Goal: Task Accomplishment & Management: Complete application form

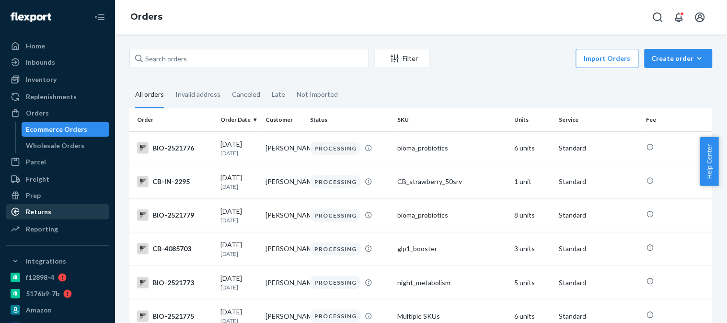
click at [52, 207] on div "Returns" at bounding box center [58, 211] width 102 height 13
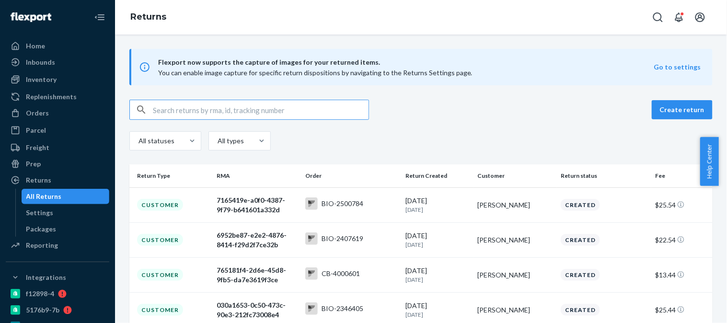
paste input "[PERSON_NAME]"
click at [298, 108] on input "[PERSON_NAME]" at bounding box center [261, 109] width 216 height 19
type input "[PERSON_NAME]"
click at [216, 107] on input "[PERSON_NAME]" at bounding box center [261, 109] width 216 height 19
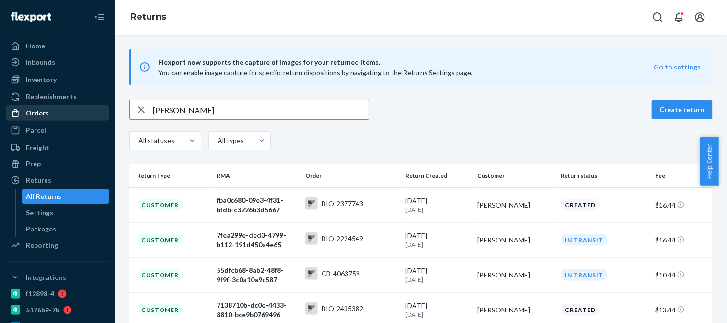
click at [37, 114] on div "Orders" at bounding box center [37, 113] width 23 height 10
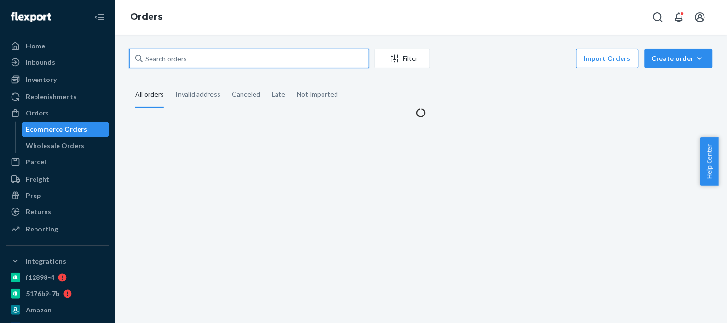
click at [200, 57] on input "text" at bounding box center [249, 58] width 240 height 19
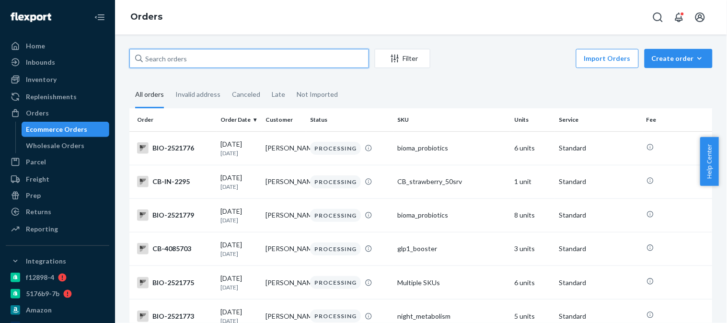
paste input "[PERSON_NAME][EMAIL_ADDRESS][PERSON_NAME][DOMAIN_NAME] @lyle080593 Flexport pw:…"
type input "[PERSON_NAME][EMAIL_ADDRESS][PERSON_NAME][DOMAIN_NAME] @lyle080593 Flexport pw:…"
paste input "[PERSON_NAME]"
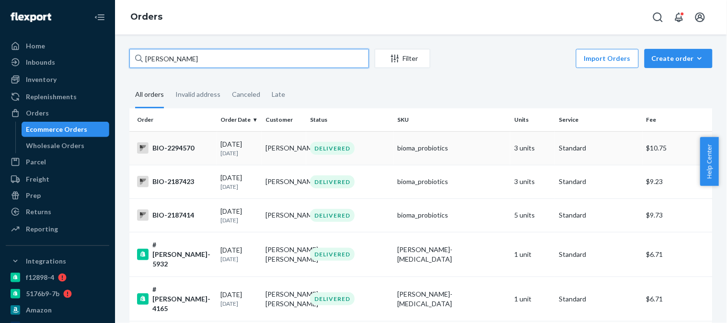
type input "[PERSON_NAME]"
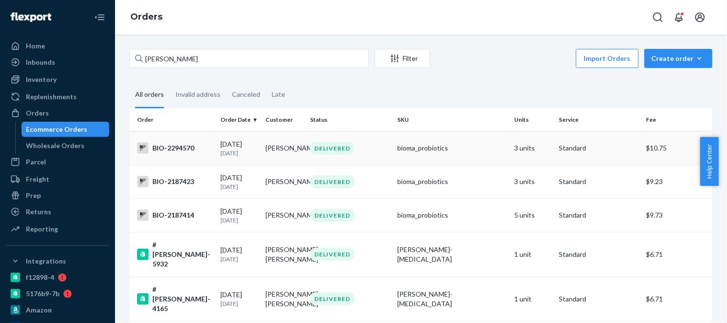
click at [166, 147] on div "BIO-2294570" at bounding box center [175, 148] width 76 height 12
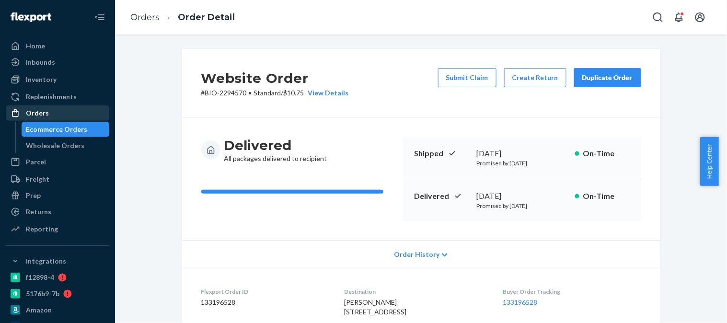
click at [53, 111] on div "Orders" at bounding box center [58, 112] width 102 height 13
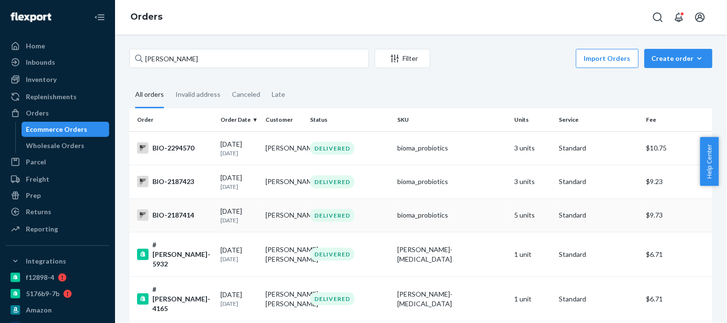
click at [183, 217] on div "BIO-2187414" at bounding box center [175, 216] width 76 height 12
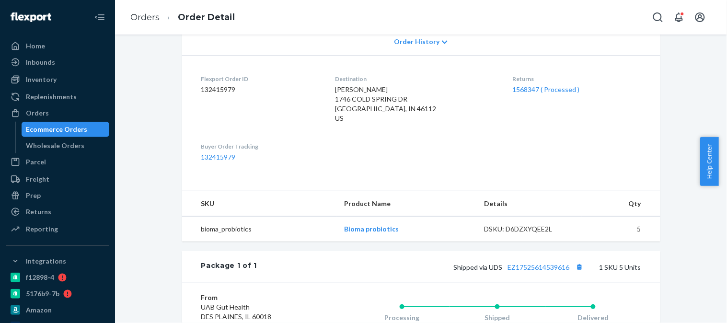
scroll to position [160, 0]
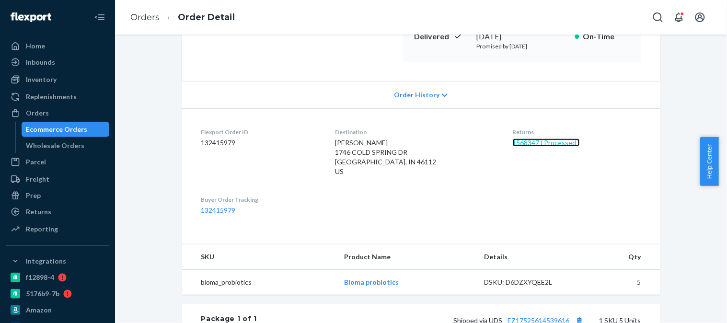
click at [532, 141] on link "1568347 ( Processed )" at bounding box center [546, 143] width 67 height 8
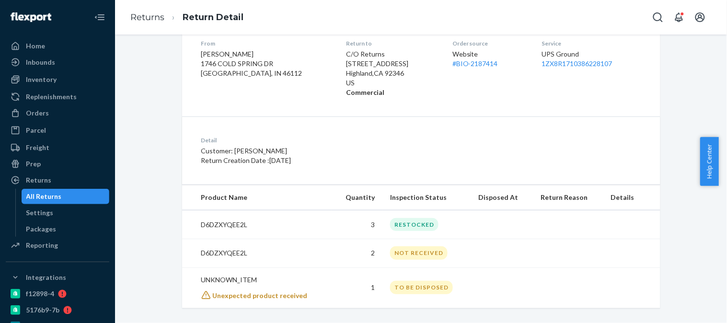
scroll to position [174, 0]
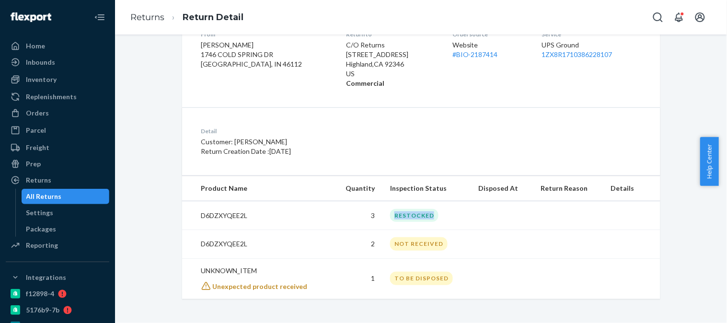
drag, startPoint x: 441, startPoint y: 211, endPoint x: 388, endPoint y: 215, distance: 52.9
click at [388, 215] on td "RESTOCKED" at bounding box center [427, 215] width 88 height 29
drag, startPoint x: 429, startPoint y: 247, endPoint x: 386, endPoint y: 242, distance: 43.0
click at [386, 242] on td "NOT RECEIVED" at bounding box center [427, 244] width 88 height 28
click at [446, 243] on td "NOT RECEIVED" at bounding box center [427, 244] width 88 height 28
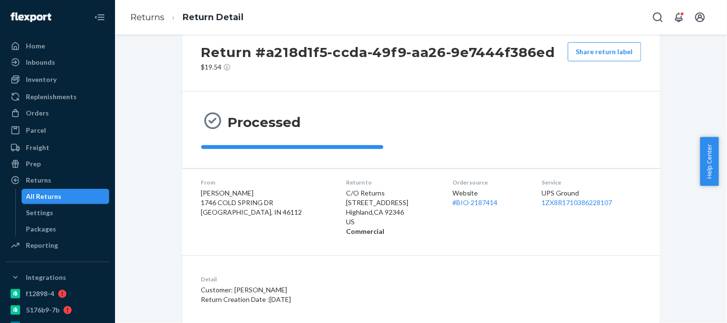
scroll to position [0, 0]
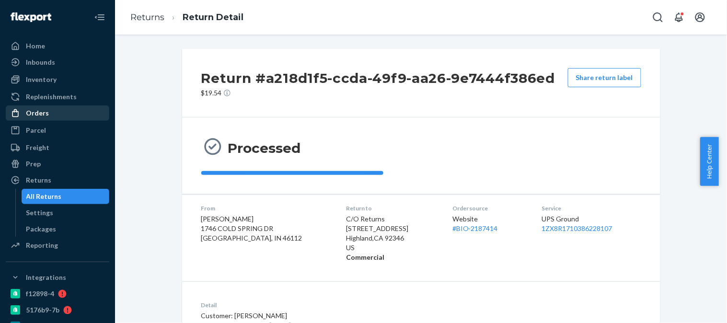
click at [35, 109] on div "Orders" at bounding box center [37, 113] width 23 height 10
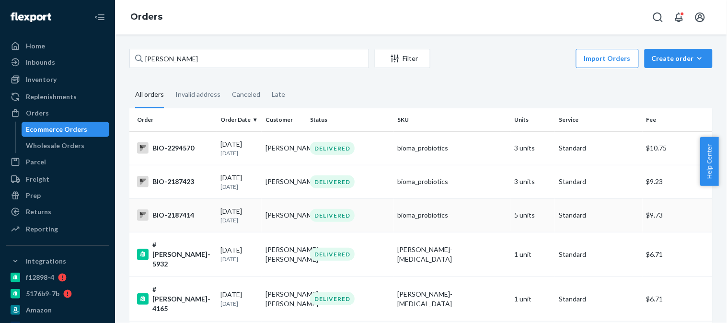
click at [169, 216] on div "BIO-2187414" at bounding box center [175, 216] width 76 height 12
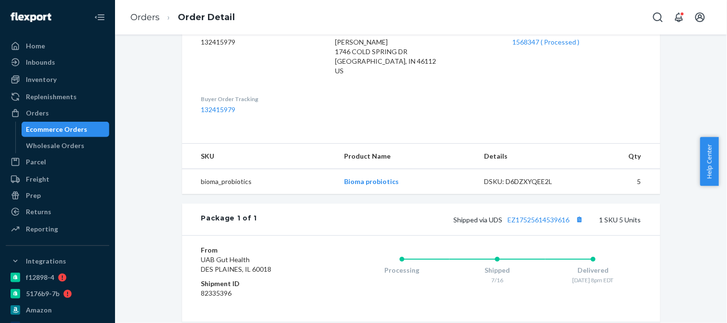
scroll to position [101, 0]
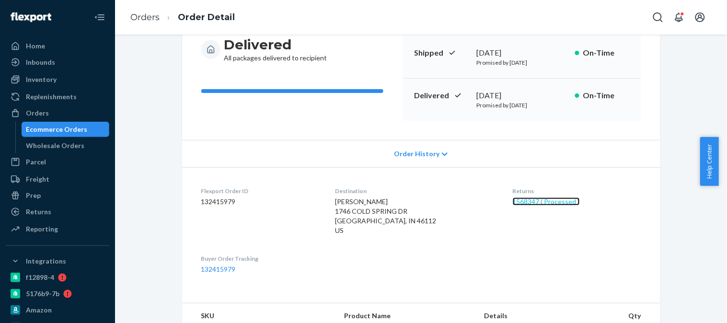
click at [534, 201] on link "1568347 ( Processed )" at bounding box center [546, 202] width 67 height 8
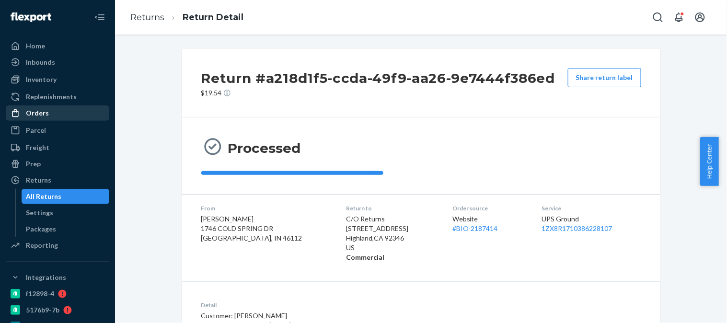
click at [53, 109] on div "Orders" at bounding box center [58, 112] width 102 height 13
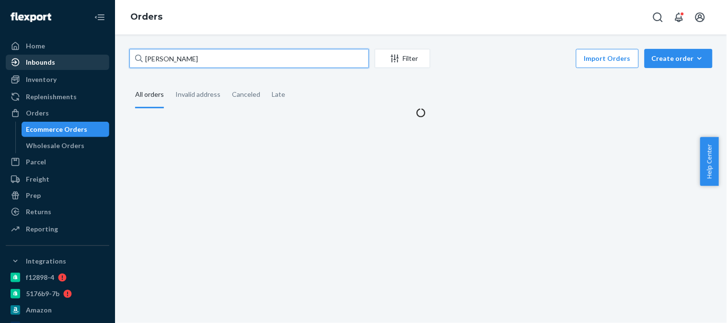
drag, startPoint x: 222, startPoint y: 62, endPoint x: 78, endPoint y: 60, distance: 143.4
click at [78, 60] on div "Home Inbounds Shipping Plans Problems Inventory Products Branded Packaging Repl…" at bounding box center [363, 161] width 727 height 323
paste input "[PERSON_NAME]"
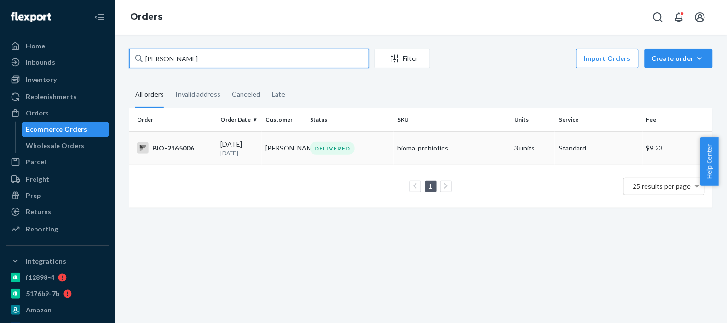
type input "[PERSON_NAME]"
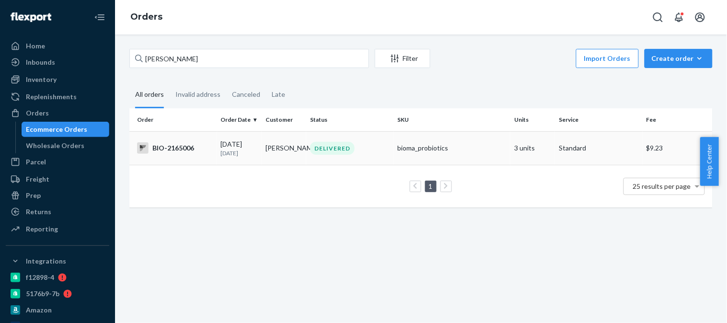
click at [179, 149] on div "BIO-2165006" at bounding box center [175, 148] width 76 height 12
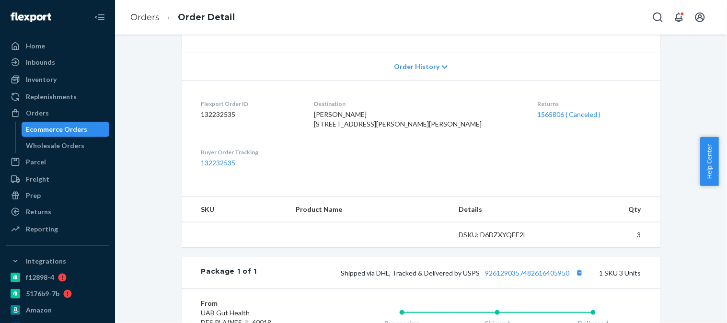
scroll to position [213, 0]
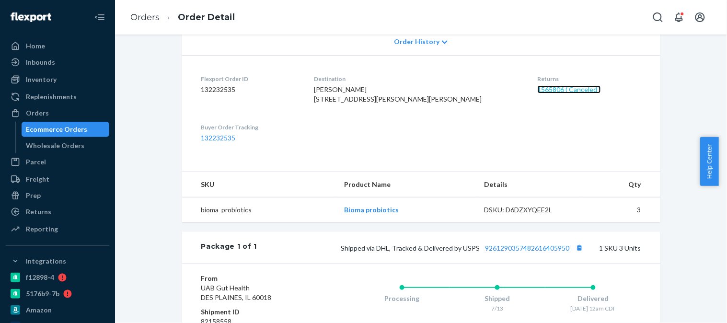
click at [538, 92] on link "1565806 ( Canceled )" at bounding box center [569, 89] width 63 height 8
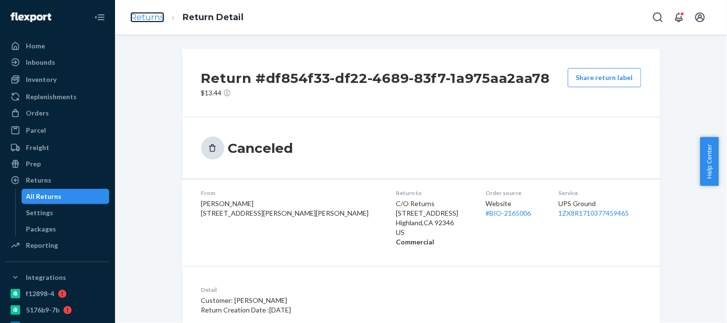
click at [154, 17] on link "Returns" at bounding box center [147, 17] width 34 height 11
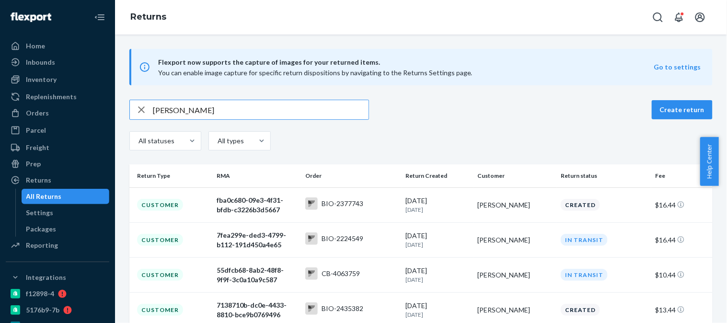
drag, startPoint x: 232, startPoint y: 118, endPoint x: 145, endPoint y: 96, distance: 89.6
click at [145, 96] on div "Flexport now supports the capture of images for your returned items. You can en…" at bounding box center [421, 314] width 612 height 531
paste input "[PERSON_NAME]"
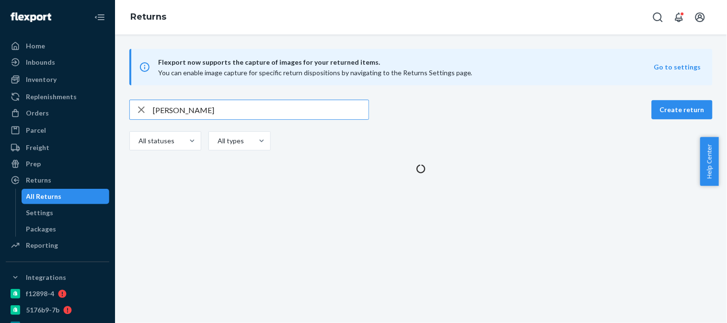
type input "[PERSON_NAME]"
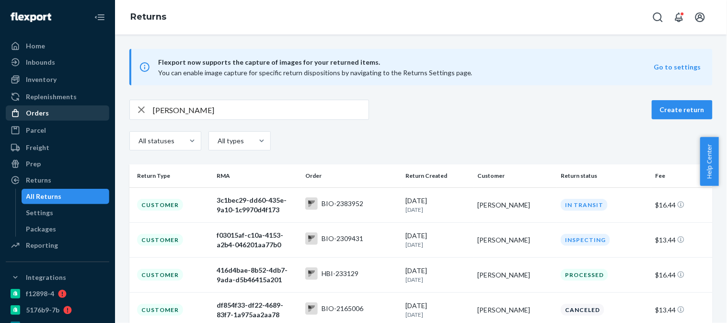
click at [53, 106] on div "Orders" at bounding box center [58, 112] width 102 height 13
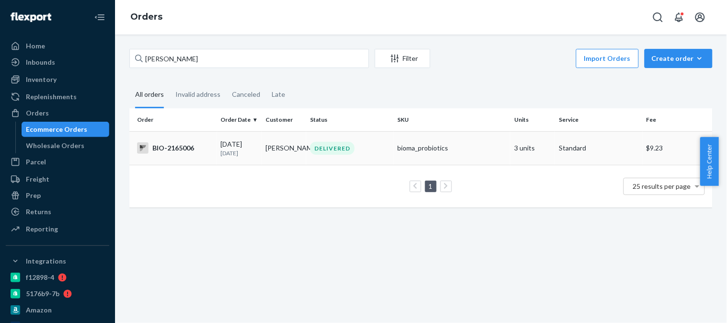
click at [177, 147] on div "BIO-2165006" at bounding box center [175, 148] width 76 height 12
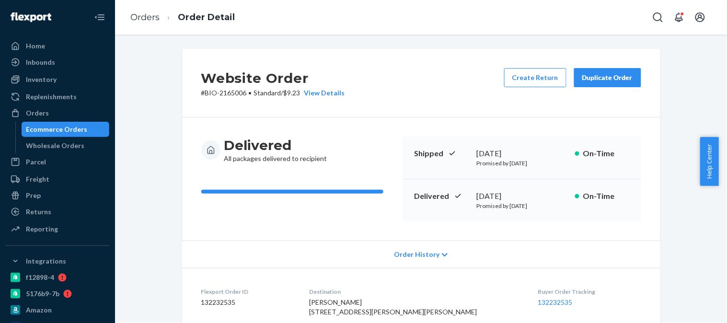
scroll to position [160, 0]
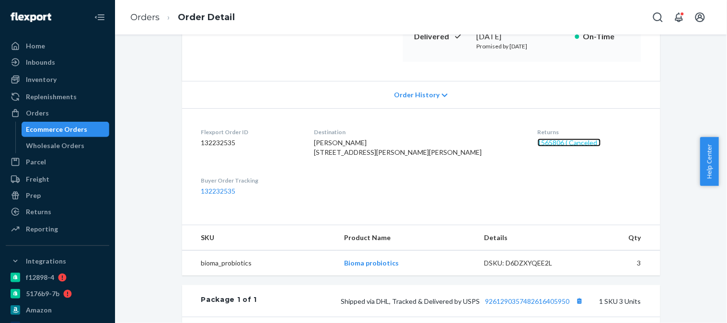
click at [538, 139] on link "1565806 ( Canceled )" at bounding box center [569, 143] width 63 height 8
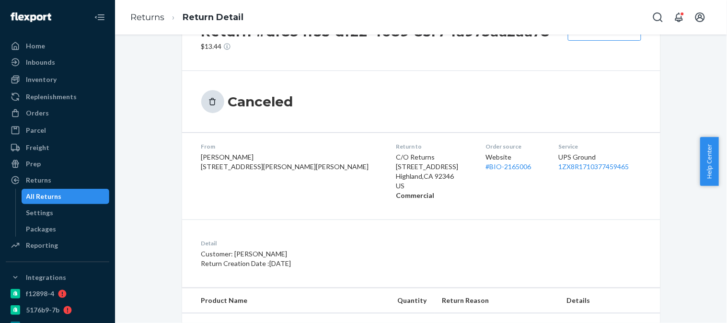
scroll to position [95, 0]
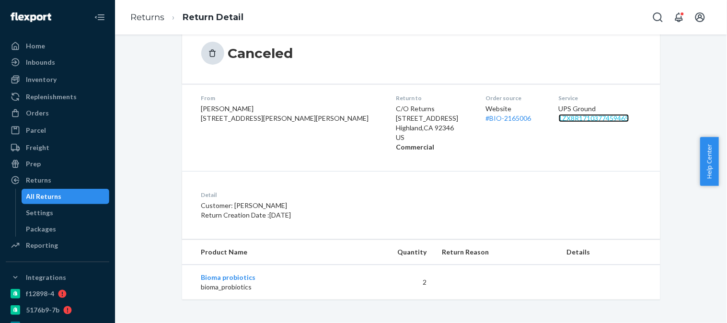
click at [559, 118] on link "1ZX8R1710377459465" at bounding box center [594, 118] width 70 height 8
click at [47, 107] on div "Orders" at bounding box center [58, 112] width 102 height 13
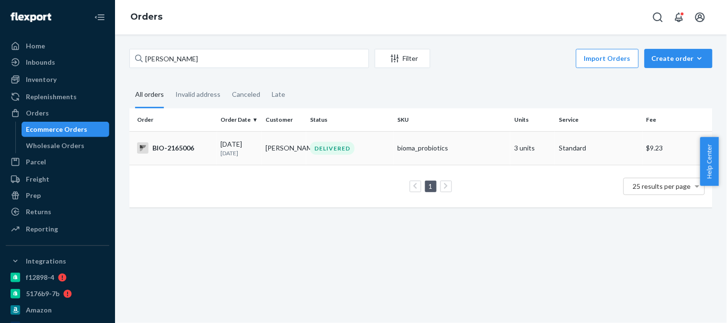
click at [221, 140] on div "[DATE] [DATE]" at bounding box center [239, 149] width 37 height 18
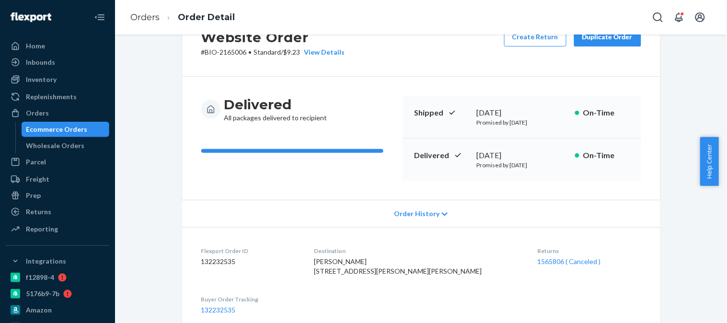
scroll to position [53, 0]
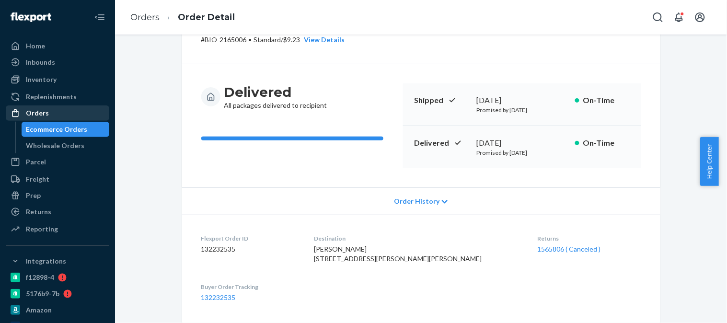
click at [55, 112] on div "Orders" at bounding box center [58, 112] width 102 height 13
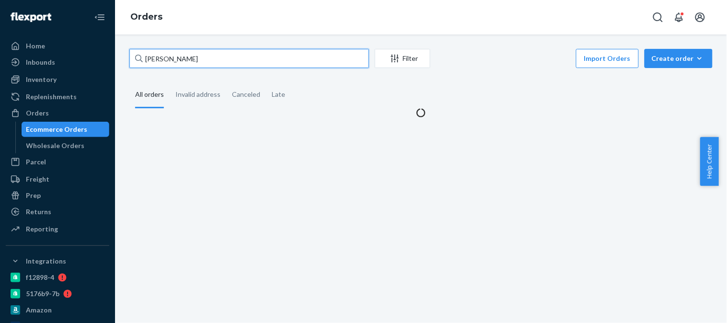
click at [187, 60] on input "[PERSON_NAME]" at bounding box center [249, 58] width 240 height 19
drag, startPoint x: 224, startPoint y: 60, endPoint x: 112, endPoint y: 61, distance: 112.2
click at [112, 61] on div "Home Inbounds Shipping Plans Problems Inventory Products Branded Packaging Repl…" at bounding box center [363, 161] width 727 height 323
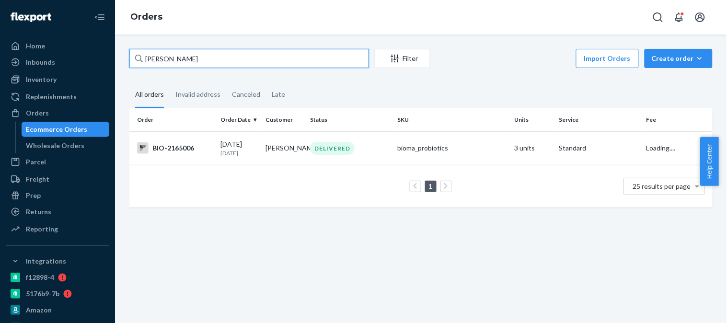
paste input "2438283"
type input "2438283"
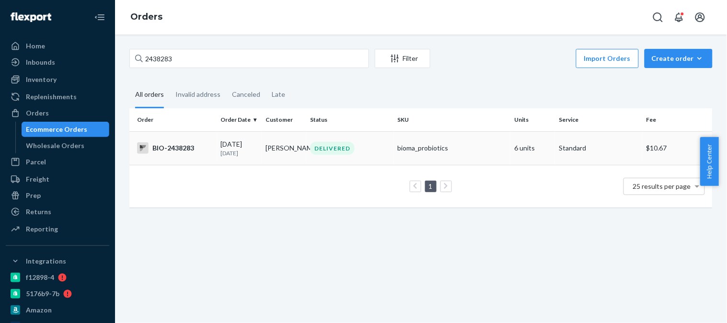
click at [237, 146] on div "[DATE] [DATE]" at bounding box center [239, 149] width 37 height 18
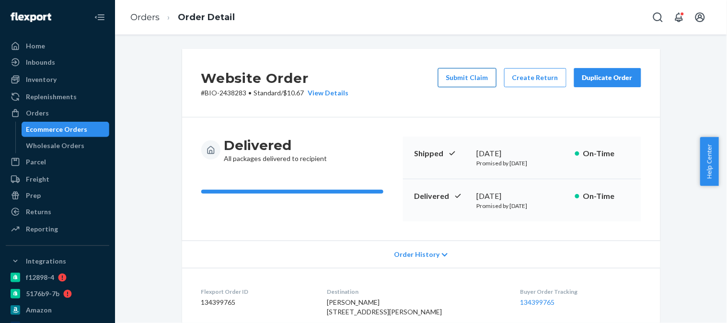
click at [466, 79] on button "Submit Claim" at bounding box center [467, 77] width 59 height 19
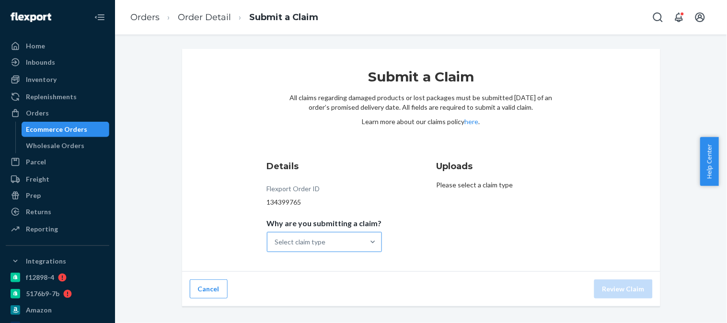
click at [343, 242] on div "Select claim type" at bounding box center [316, 242] width 97 height 19
click at [276, 242] on input "Why are you submitting a claim? Select claim type" at bounding box center [275, 242] width 1 height 10
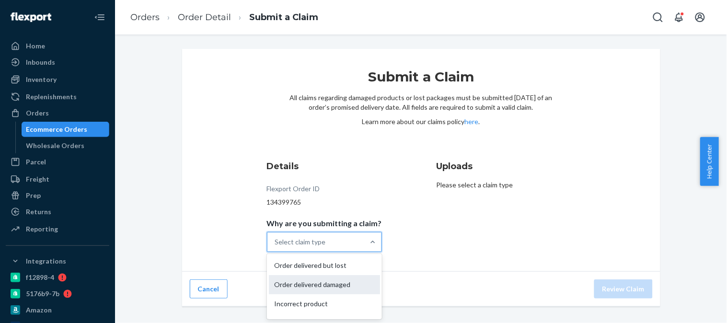
scroll to position [15, 0]
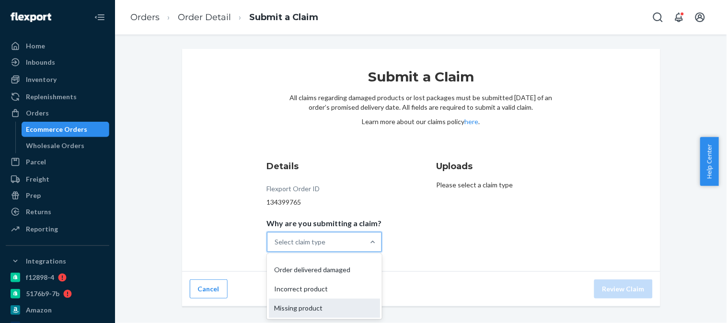
click at [336, 307] on div "Missing product" at bounding box center [324, 308] width 111 height 19
click at [276, 247] on input "Why are you submitting a claim? option Missing product focused, 4 of 4. 4 resul…" at bounding box center [275, 242] width 1 height 10
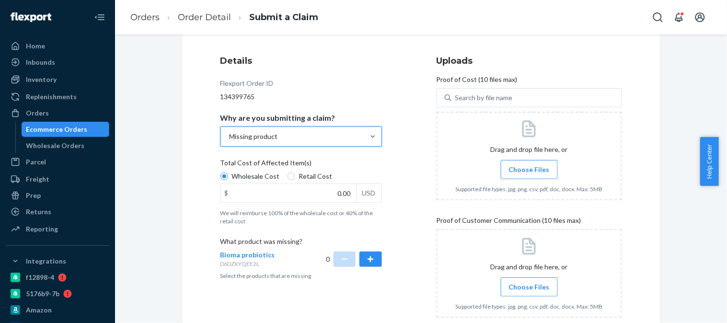
scroll to position [106, 0]
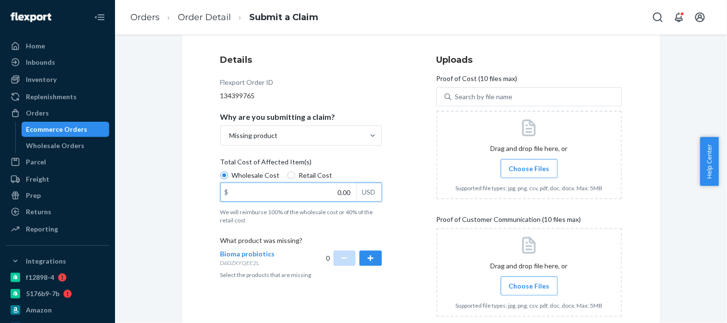
click at [305, 193] on input "0.00" at bounding box center [289, 192] width 136 height 18
click at [293, 196] on input "0.00" at bounding box center [289, 192] width 136 height 18
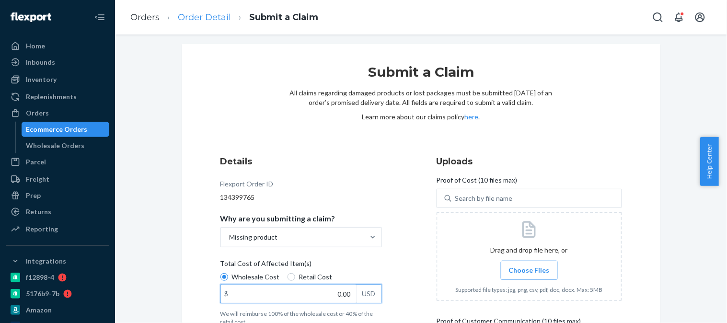
scroll to position [0, 0]
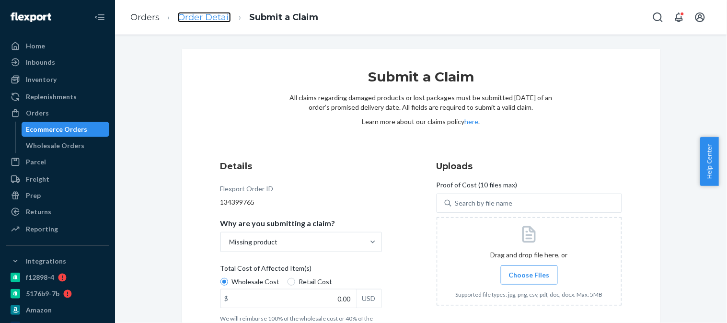
click at [216, 19] on link "Order Detail" at bounding box center [204, 17] width 53 height 11
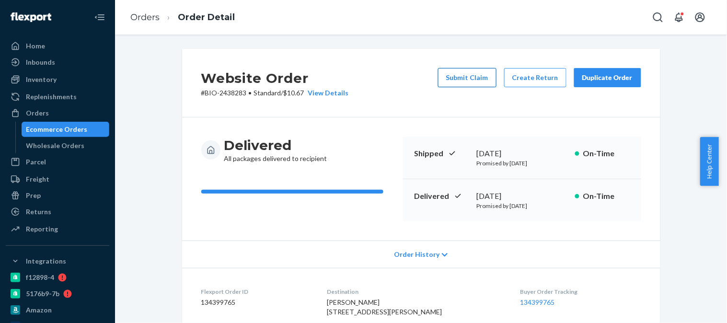
click at [471, 78] on button "Submit Claim" at bounding box center [467, 77] width 59 height 19
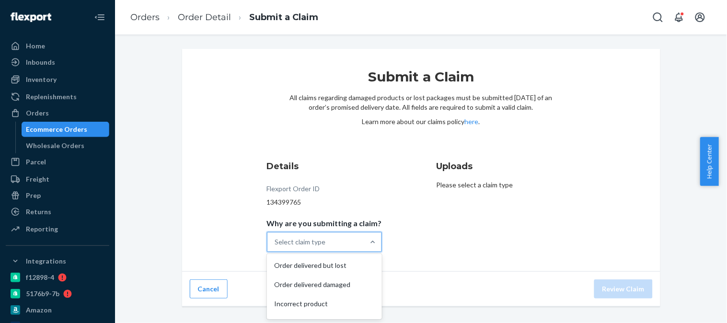
click at [328, 243] on div "Select claim type" at bounding box center [316, 242] width 97 height 19
click at [276, 243] on input "Why are you submitting a claim? option Order delivered but lost focused, 1 of 4…" at bounding box center [275, 242] width 1 height 10
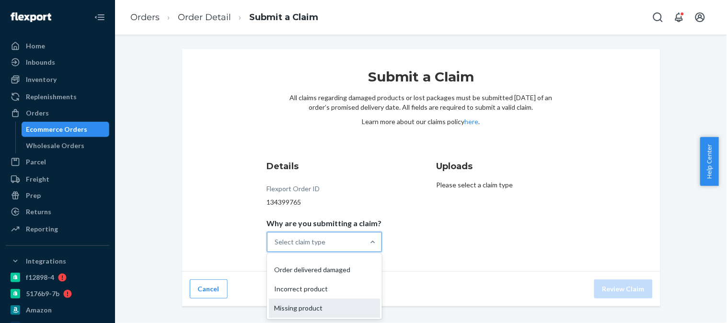
click at [326, 303] on div "Missing product" at bounding box center [324, 308] width 111 height 19
click at [276, 247] on input "Why are you submitting a claim? option Missing product focused, 4 of 4. 4 resul…" at bounding box center [275, 242] width 1 height 10
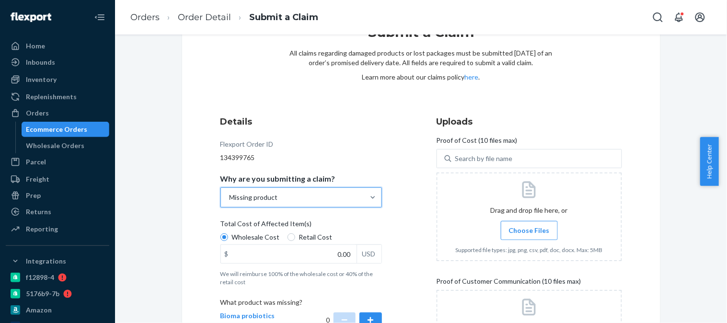
scroll to position [106, 0]
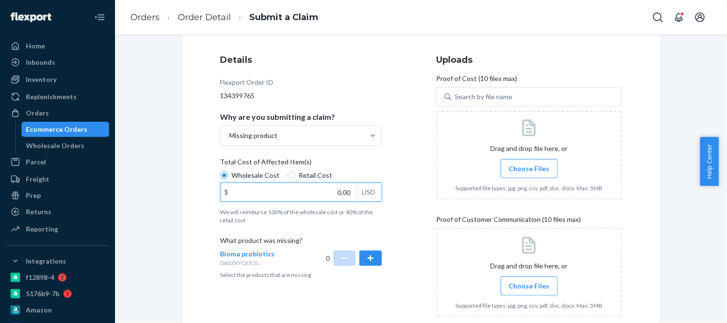
click at [305, 192] on input "0.00" at bounding box center [289, 192] width 136 height 18
paste input "69.36"
type input "69.36"
click at [365, 258] on button "button" at bounding box center [371, 258] width 22 height 15
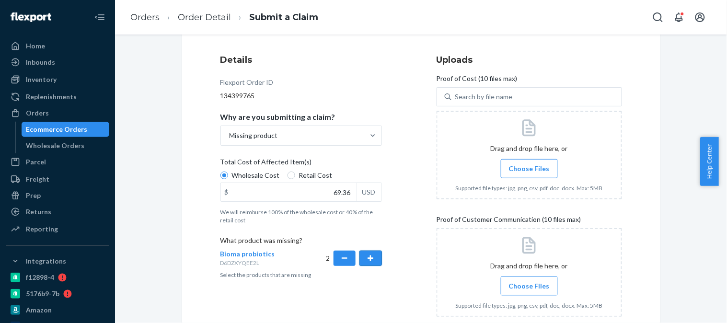
click at [365, 258] on button "button" at bounding box center [371, 258] width 22 height 15
click at [408, 229] on div "Details Flexport Order ID 134399765 Why are you submitting a claim? Missing pro…" at bounding box center [422, 254] width 402 height 400
click at [530, 171] on span "Choose Files" at bounding box center [529, 169] width 41 height 10
click at [530, 171] on input "Choose Files" at bounding box center [529, 169] width 0 height 11
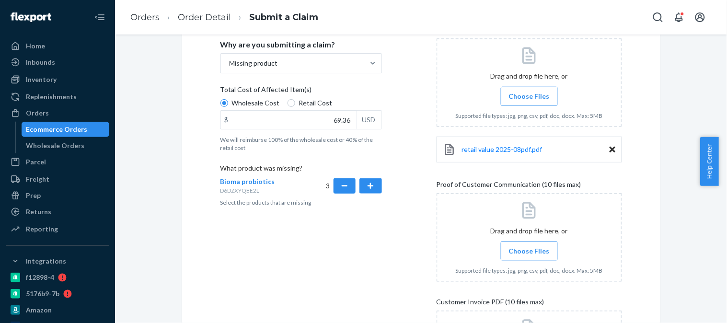
scroll to position [169, 0]
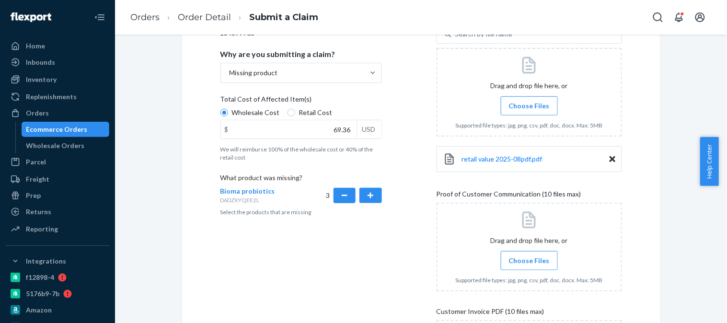
click at [674, 103] on div "Submit a Claim All claims regarding damaged products or lost packages must be s…" at bounding box center [421, 182] width 598 height 604
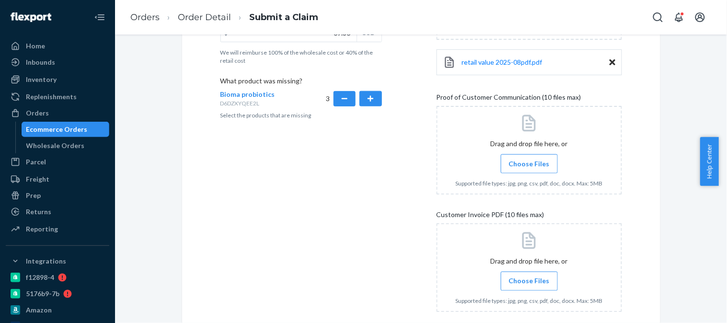
click at [532, 162] on span "Choose Files" at bounding box center [529, 164] width 41 height 10
click at [530, 162] on input "Choose Files" at bounding box center [529, 164] width 0 height 11
click at [529, 159] on input "Choose Files" at bounding box center [529, 164] width 0 height 11
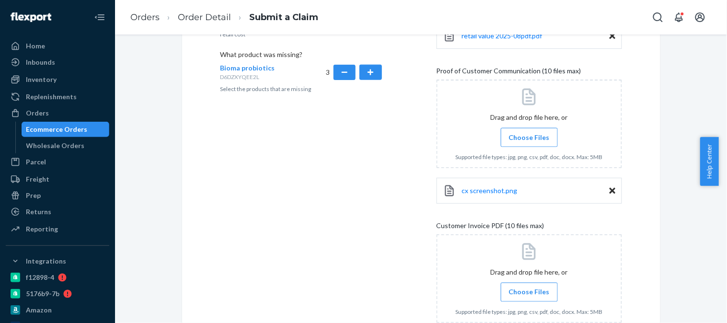
scroll to position [329, 0]
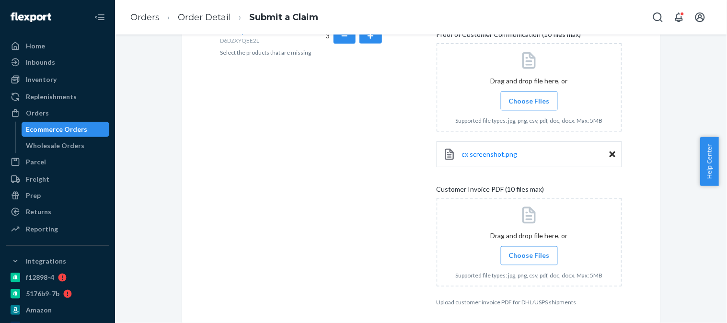
click at [530, 99] on span "Choose Files" at bounding box center [529, 101] width 41 height 10
click at [530, 99] on input "Choose Files" at bounding box center [529, 101] width 0 height 11
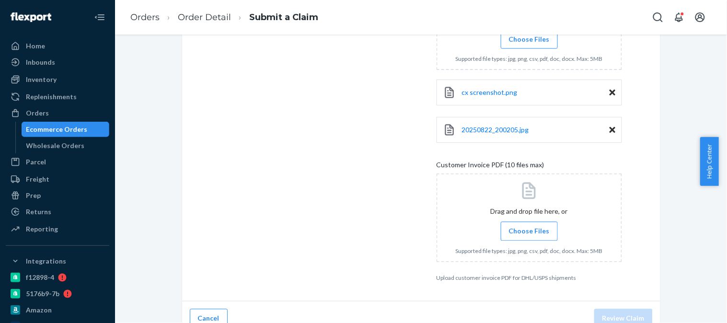
scroll to position [404, 0]
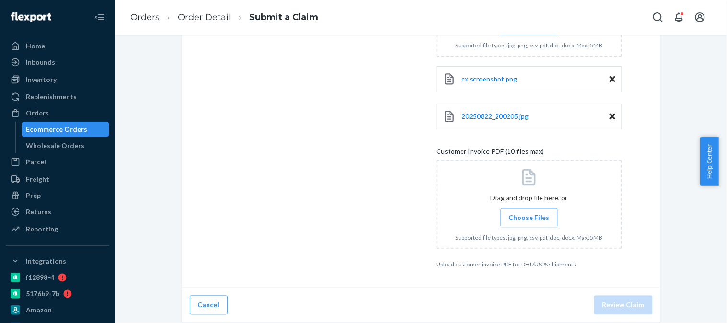
click at [535, 223] on label "Choose Files" at bounding box center [529, 218] width 57 height 19
click at [530, 223] on input "Choose Files" at bounding box center [529, 218] width 0 height 11
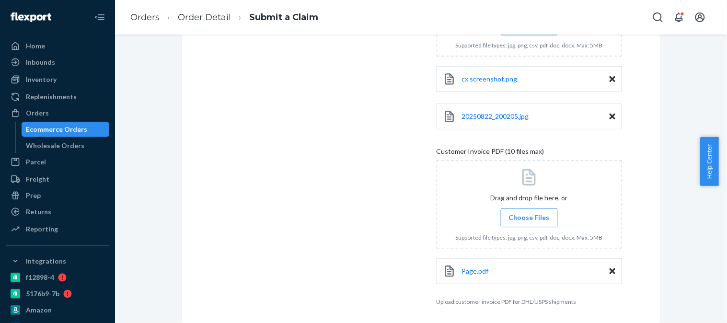
scroll to position [442, 0]
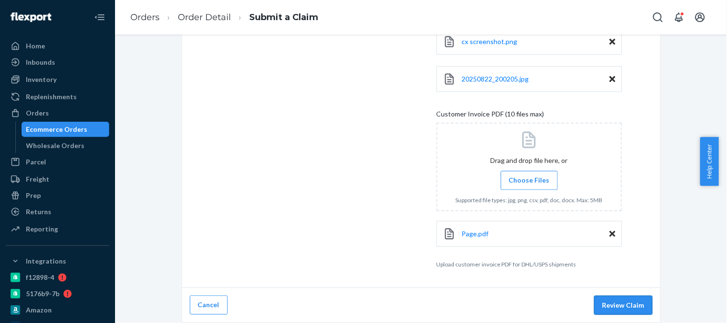
click at [598, 307] on button "Review Claim" at bounding box center [624, 305] width 59 height 19
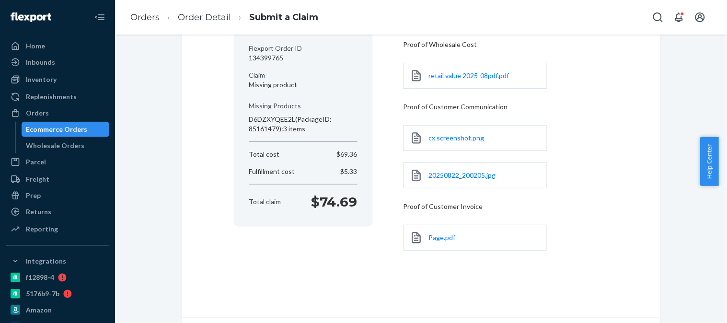
scroll to position [137, 0]
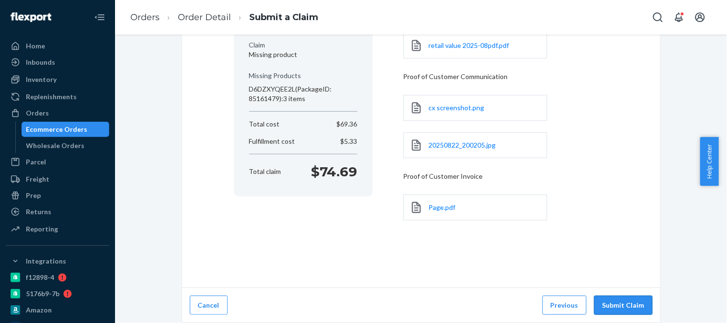
click at [622, 303] on button "Submit Claim" at bounding box center [624, 305] width 59 height 19
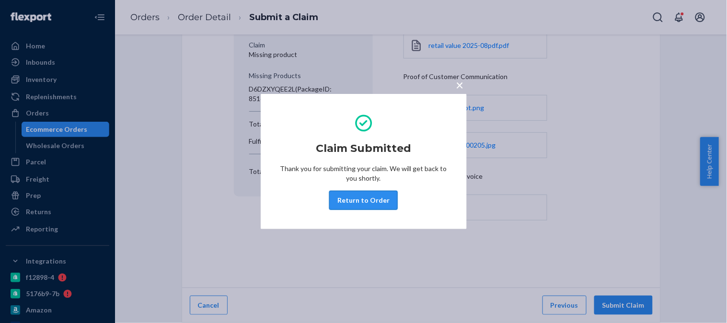
click at [375, 200] on button "Return to Order" at bounding box center [363, 200] width 69 height 19
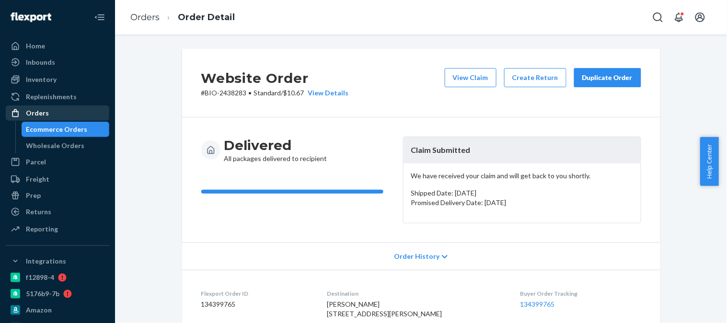
click at [56, 110] on div "Orders" at bounding box center [58, 112] width 102 height 13
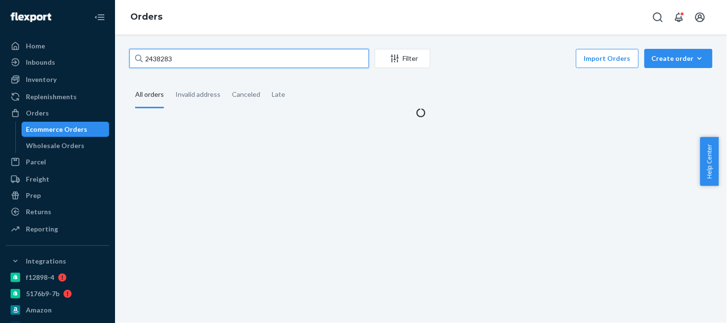
drag, startPoint x: 178, startPoint y: 57, endPoint x: 93, endPoint y: 54, distance: 85.4
click at [93, 54] on div "Home Inbounds Shipping Plans Problems Inventory Products Branded Packaging Repl…" at bounding box center [363, 161] width 727 height 323
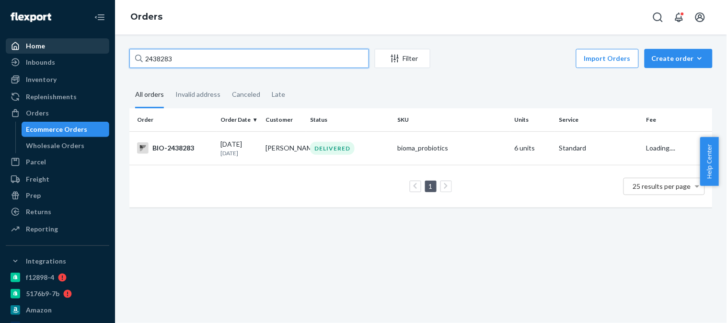
paste input "Hello [PERSON_NAME], Thank you for your patience. We processed a replacement pa…"
type input "Hello [PERSON_NAME], Thank you for your patience. We processed a replacement pa…"
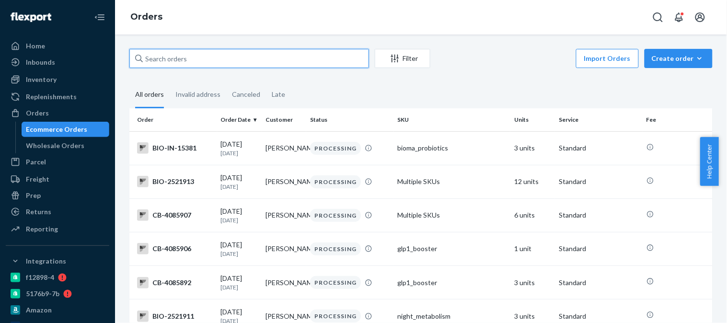
paste input "15381"
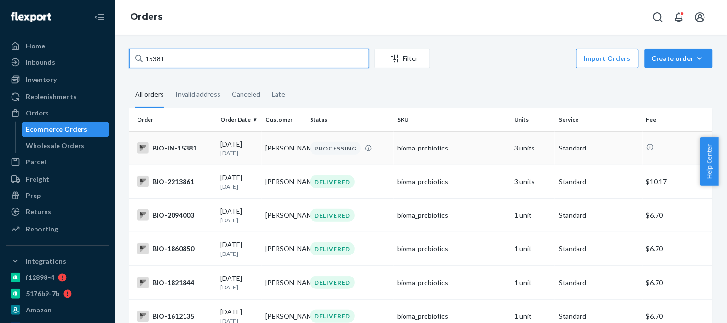
type input "15381"
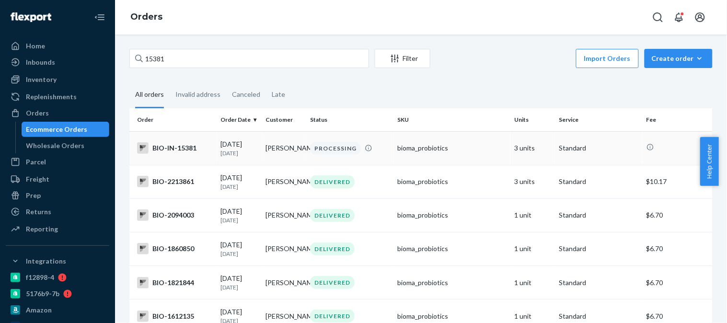
click at [180, 145] on div "BIO-IN-15381" at bounding box center [175, 148] width 76 height 12
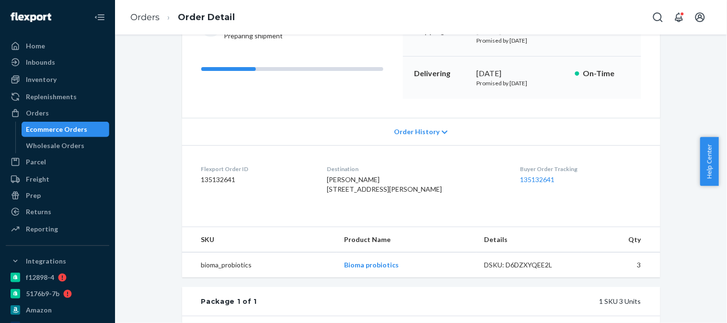
scroll to position [122, 0]
click at [521, 178] on link "135132641" at bounding box center [538, 180] width 35 height 8
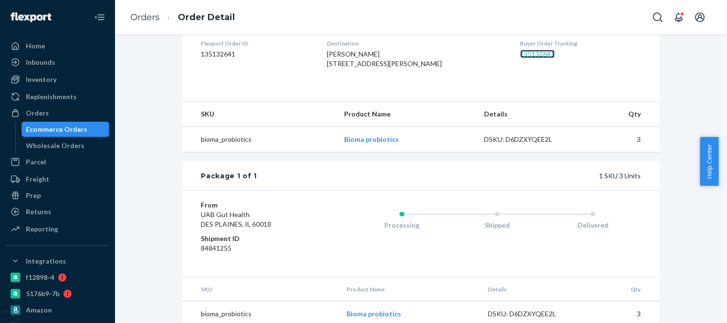
scroll to position [282, 0]
